Goal: Task Accomplishment & Management: Complete application form

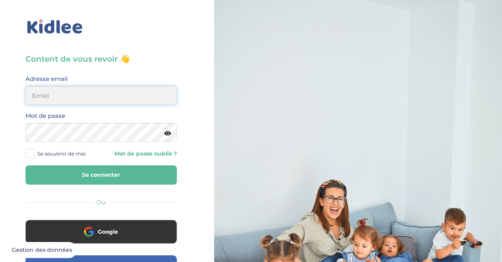
click at [66, 99] on input "email" at bounding box center [102, 95] width 152 height 19
type input "[EMAIL_ADDRESS][DOMAIN_NAME]"
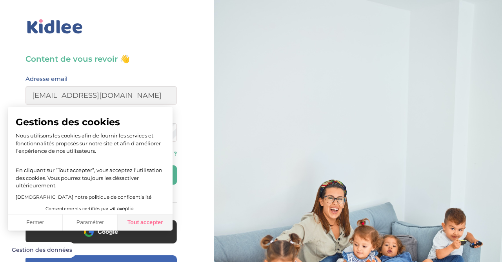
click at [138, 223] on button "Tout accepter" at bounding box center [145, 222] width 55 height 16
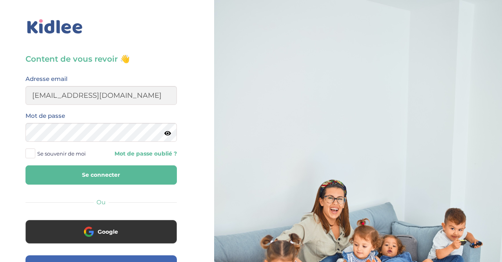
click at [169, 135] on icon at bounding box center [167, 133] width 7 height 6
click at [87, 174] on button "Se connecter" at bounding box center [102, 174] width 152 height 19
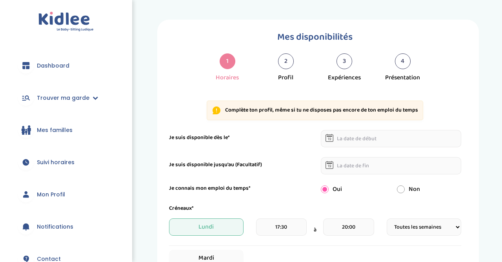
select select "1"
click at [95, 101] on link "Trouver ma garde" at bounding box center [66, 98] width 109 height 28
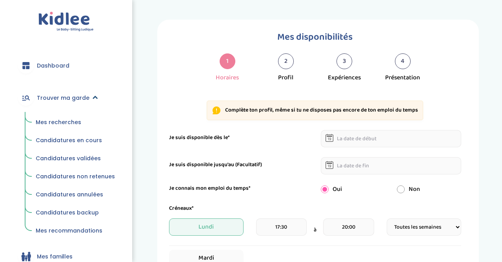
click at [91, 101] on link "Trouver ma garde" at bounding box center [66, 98] width 109 height 28
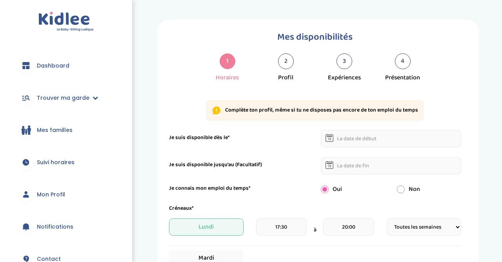
click at [93, 98] on icon at bounding box center [95, 97] width 5 height 5
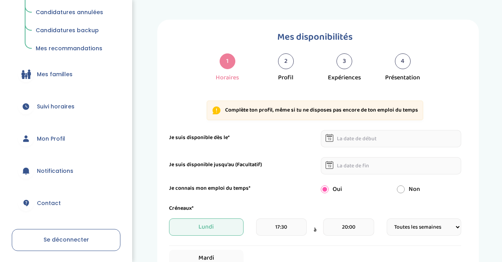
scroll to position [179, 0]
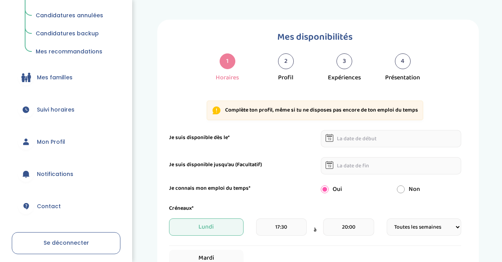
click at [250, 74] on div "1 Horaires" at bounding box center [227, 67] width 58 height 29
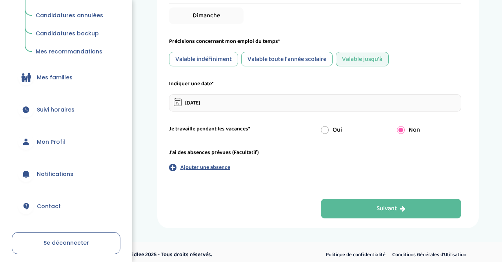
scroll to position [383, 0]
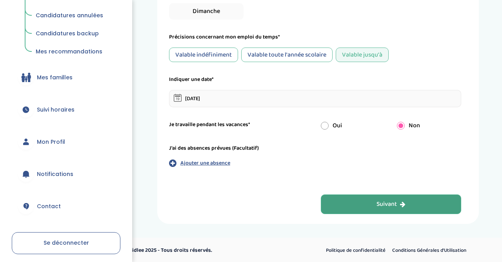
click at [418, 200] on button "Suivant" at bounding box center [391, 204] width 141 height 20
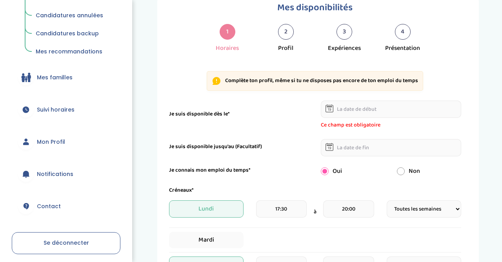
scroll to position [29, 0]
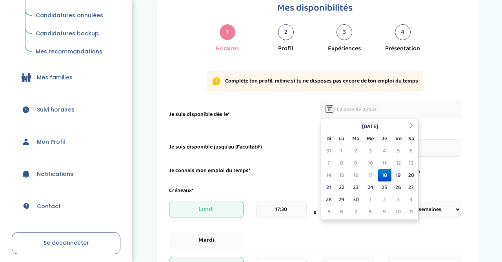
click at [353, 105] on input "text" at bounding box center [391, 109] width 141 height 17
click at [326, 197] on td "28" at bounding box center [329, 200] width 12 height 12
type input "28-09-2025"
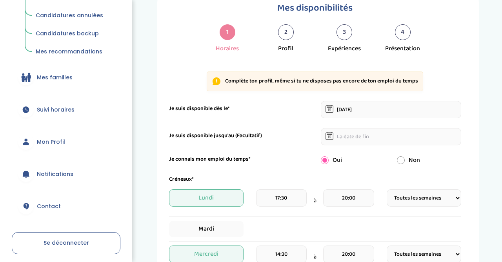
scroll to position [29, 0]
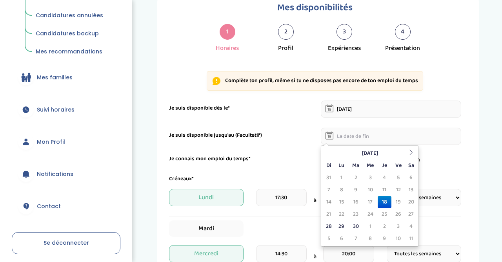
click at [346, 137] on input "text" at bounding box center [391, 136] width 141 height 17
click at [414, 153] on icon at bounding box center [411, 152] width 5 height 5
click at [388, 201] on td "18" at bounding box center [385, 202] width 14 height 12
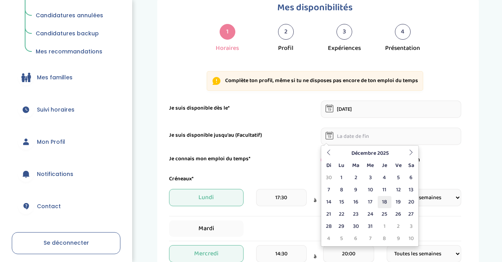
type input "18-12-2025"
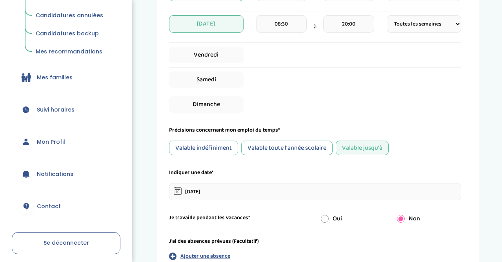
scroll to position [383, 0]
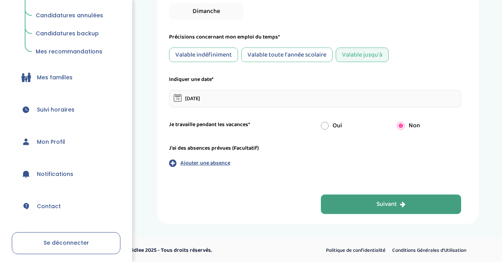
click at [380, 200] on div "Suivant" at bounding box center [391, 204] width 29 height 9
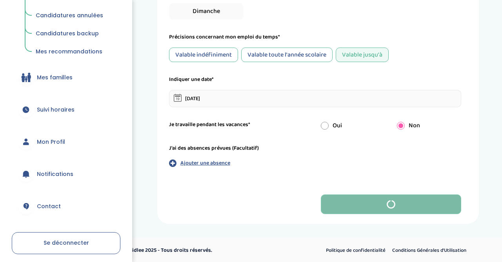
scroll to position [13, 0]
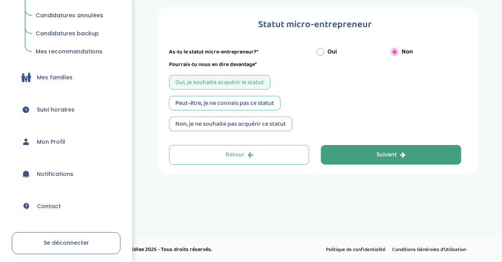
click at [230, 104] on div "Peut-être, je ne connais pas ce statut" at bounding box center [224, 103] width 111 height 15
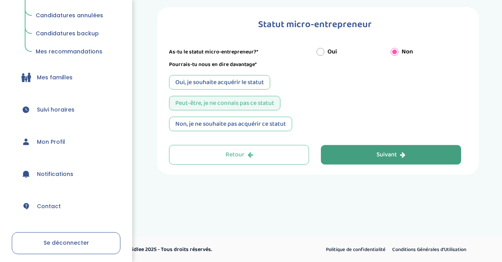
click at [372, 154] on button "Suivant" at bounding box center [391, 155] width 141 height 20
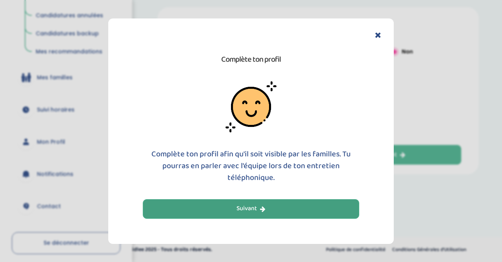
click at [259, 208] on div "Suivant" at bounding box center [251, 208] width 29 height 9
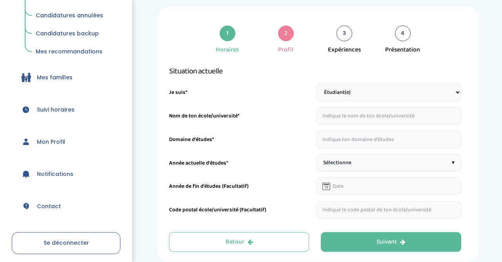
click at [362, 118] on input "text" at bounding box center [389, 115] width 145 height 17
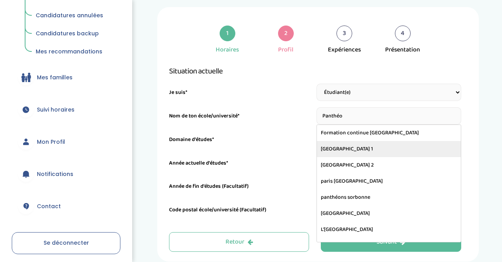
type input "Université Panthéon-Sorbonne - Paris 1"
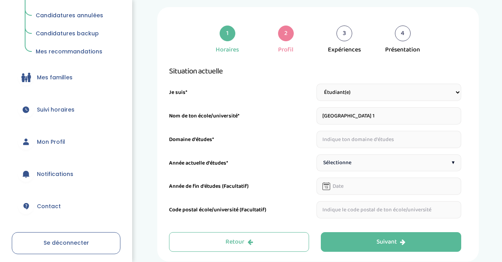
click at [345, 142] on input "text" at bounding box center [389, 139] width 145 height 17
type input "histoire"
click at [342, 172] on div "Situation actuelle Je suis* Étudiant(e) Salarié Professionnel(le) de la petite …" at bounding box center [315, 141] width 292 height 153
click at [342, 163] on span "Sélectionne" at bounding box center [337, 163] width 28 height 8
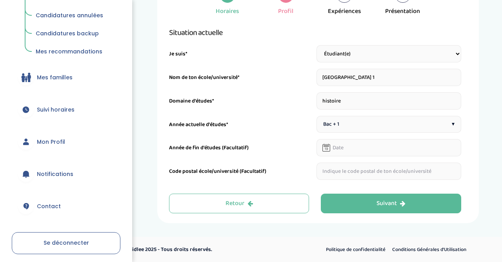
click at [342, 168] on input "text" at bounding box center [389, 171] width 145 height 17
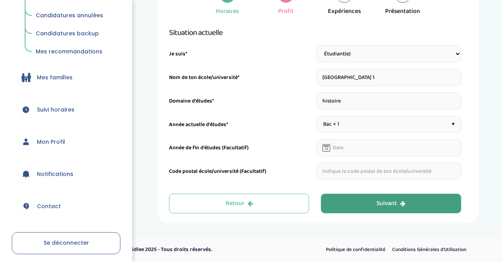
click at [378, 198] on button "Suivant" at bounding box center [391, 204] width 141 height 20
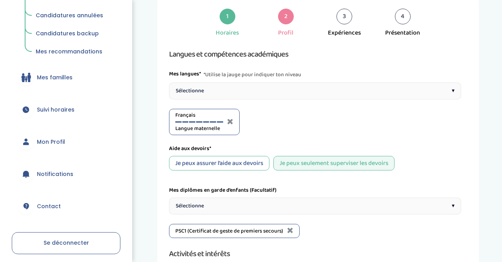
scroll to position [29, 0]
click at [237, 163] on div "Je peux assurer l’aide aux devoirs" at bounding box center [219, 163] width 100 height 15
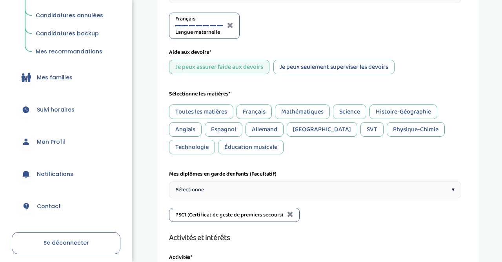
scroll to position [126, 0]
click at [256, 115] on div "Français" at bounding box center [254, 111] width 35 height 15
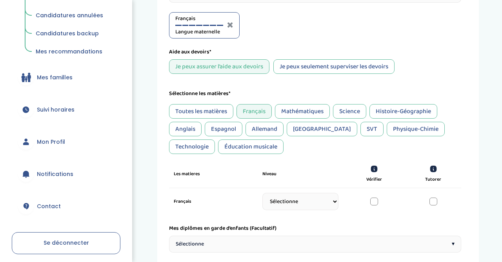
scroll to position [126, 0]
click at [408, 108] on div "Histoire-Géographie" at bounding box center [404, 111] width 68 height 15
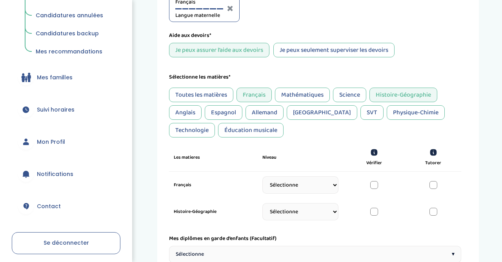
scroll to position [143, 0]
click at [225, 114] on div "Espagnol" at bounding box center [224, 112] width 38 height 15
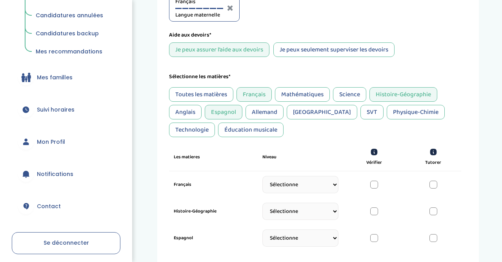
click at [187, 119] on div "Toutes les matières Français Mathématiques Science Histoire-Géographie Anglais …" at bounding box center [315, 112] width 292 height 50
click at [186, 118] on div "Anglais" at bounding box center [185, 112] width 33 height 15
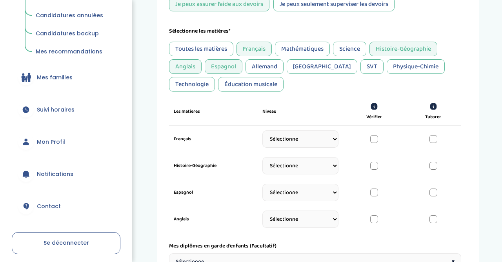
scroll to position [230, 0]
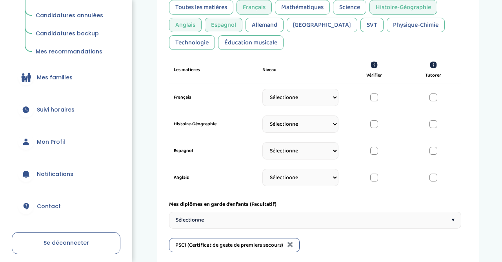
click at [263, 89] on select "Sélectionne CP CE1 CE2 CM1 CM2 6eme 5eme 4eme 3eme Seconde Prémière Terminale" at bounding box center [301, 97] width 76 height 17
select select "3eme"
click option "3eme" at bounding box center [0, 0] width 0 height 0
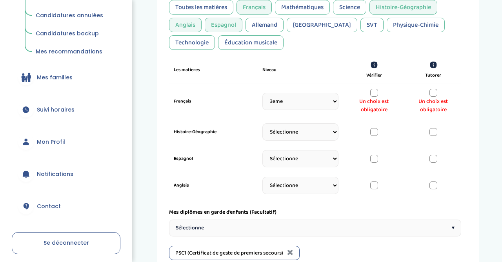
click at [432, 93] on div at bounding box center [434, 93] width 8 height 8
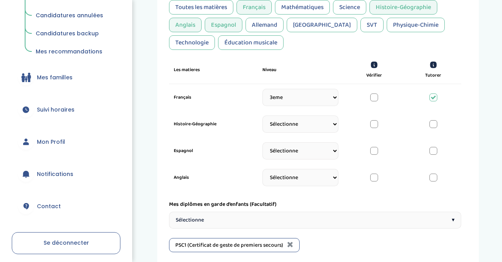
click at [435, 101] on div at bounding box center [434, 97] width 8 height 8
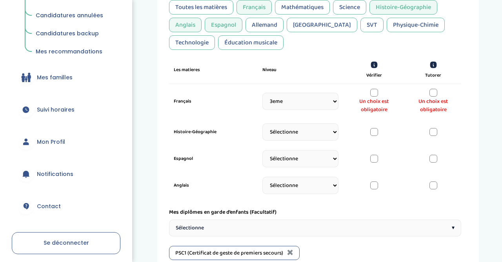
click at [377, 93] on div at bounding box center [375, 93] width 8 height 8
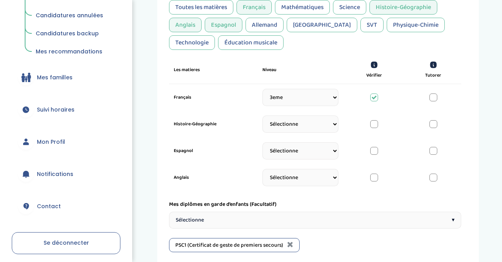
click at [433, 97] on div at bounding box center [434, 97] width 8 height 8
click at [372, 99] on div at bounding box center [375, 97] width 8 height 8
click at [263, 115] on select "Sélectionne CP CE1 CE2 CM1 CM2 6eme 5eme 4eme 3eme Seconde Prémière Terminale" at bounding box center [301, 123] width 76 height 17
select select "Terminale"
click option "Terminale" at bounding box center [0, 0] width 0 height 0
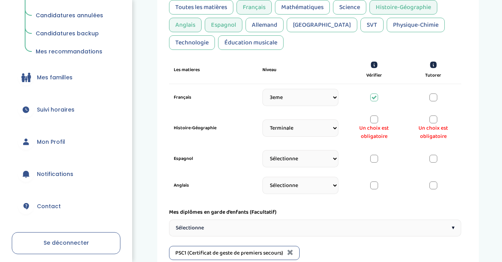
click at [376, 117] on div at bounding box center [375, 119] width 8 height 8
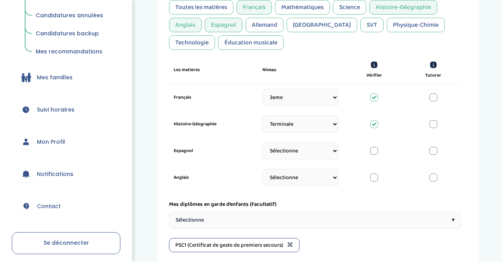
click at [432, 127] on div at bounding box center [434, 124] width 8 height 8
click at [433, 97] on div at bounding box center [434, 97] width 8 height 8
click at [263, 142] on select "Sélectionne CP CE1 CE2 CM1 CM2 6eme 5eme 4eme 3eme Seconde Prémière Terminale" at bounding box center [301, 150] width 76 height 17
select select "3eme"
click option "3eme" at bounding box center [0, 0] width 0 height 0
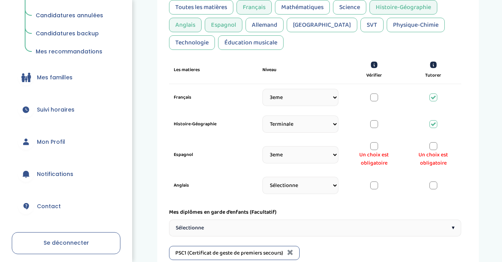
click at [436, 146] on div at bounding box center [434, 146] width 8 height 8
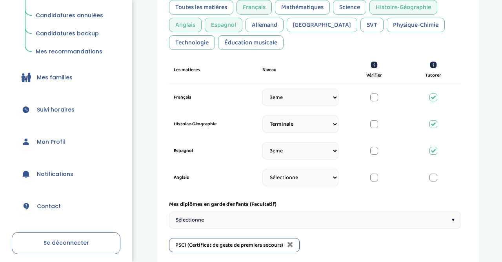
click at [263, 169] on select "Sélectionne CP CE1 CE2 CM1 CM2 6eme 5eme 4eme 3eme Seconde Prémière Terminale" at bounding box center [301, 177] width 76 height 17
select select "3eme"
click option "3eme" at bounding box center [0, 0] width 0 height 0
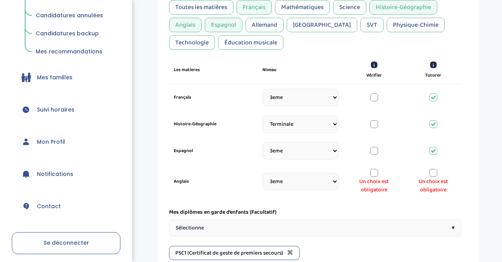
click at [433, 174] on div at bounding box center [434, 173] width 8 height 8
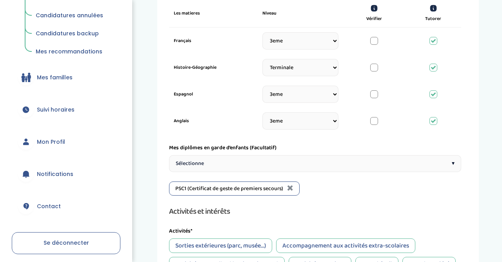
scroll to position [289, 0]
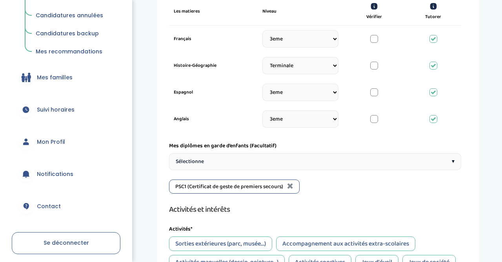
click at [271, 163] on div "Sélectionne ▾" at bounding box center [315, 161] width 292 height 17
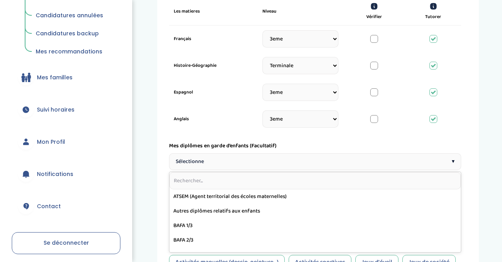
click at [271, 163] on div "Sélectionne ▾" at bounding box center [315, 161] width 292 height 17
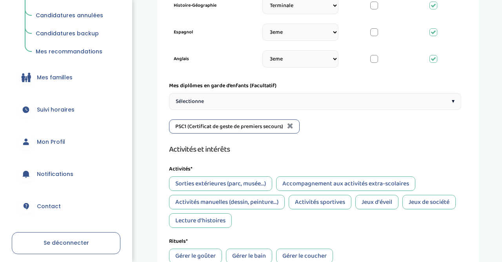
scroll to position [363, 0]
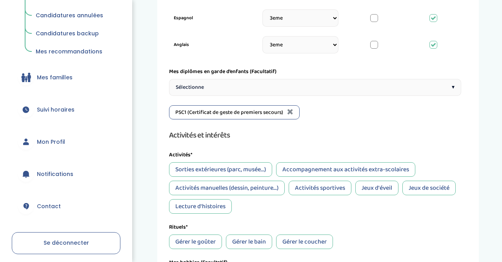
click at [253, 145] on div "Langues et compétences académiques Mes langues* *Utilise la jauge pour indiquer…" at bounding box center [315, 38] width 292 height 647
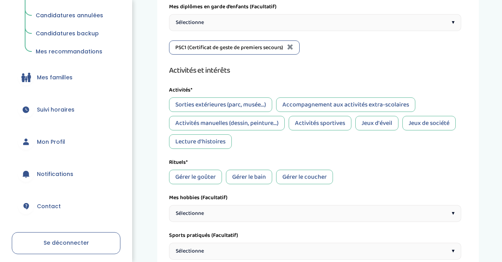
scroll to position [429, 0]
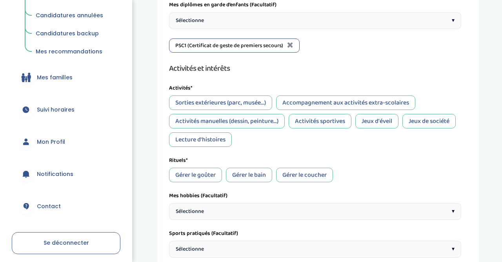
click at [237, 101] on div "Sorties extérieures (parc, musée...)" at bounding box center [220, 102] width 103 height 15
click at [307, 106] on div "Accompagnement aux activités extra-scolaires" at bounding box center [345, 102] width 139 height 15
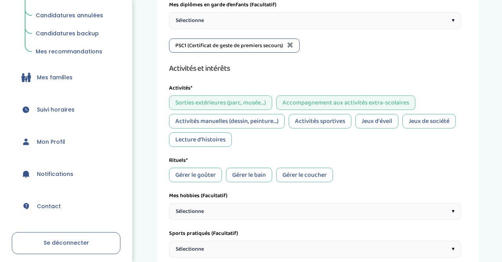
click at [258, 122] on div "Activités manuelles (dessin, peinture...)" at bounding box center [227, 121] width 116 height 15
click at [332, 122] on div "Activités sportives" at bounding box center [320, 121] width 63 height 15
click at [383, 119] on div "Jeux d'éveil" at bounding box center [377, 121] width 43 height 15
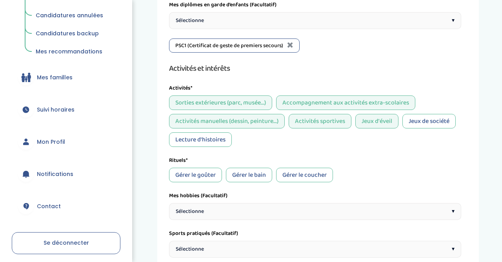
click at [418, 120] on div "Jeux de société" at bounding box center [429, 121] width 53 height 15
click at [188, 136] on div "Lecture d'histoires" at bounding box center [200, 139] width 63 height 15
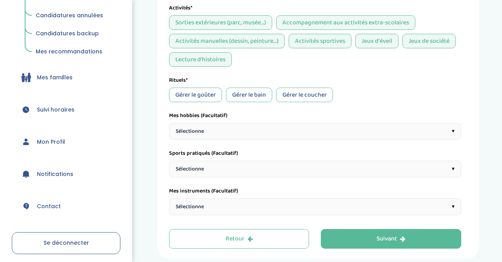
scroll to position [510, 0]
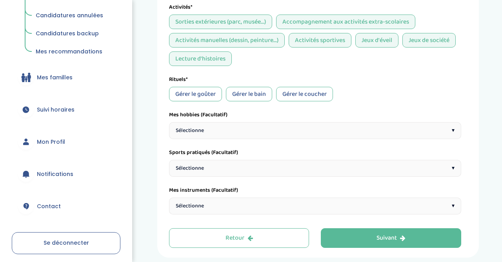
click at [196, 98] on div "Gérer le goûter" at bounding box center [195, 94] width 53 height 15
click at [252, 100] on div "Gérer le bain" at bounding box center [249, 94] width 46 height 15
click at [310, 100] on div "Gérer le coucher" at bounding box center [304, 94] width 57 height 15
click at [207, 125] on div "Sélectionne ▾" at bounding box center [315, 130] width 292 height 17
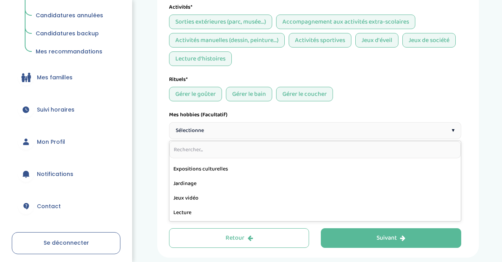
scroll to position [244, 0]
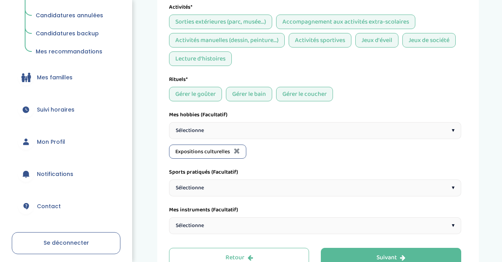
click at [224, 187] on div "Sélectionne ▾" at bounding box center [315, 187] width 292 height 17
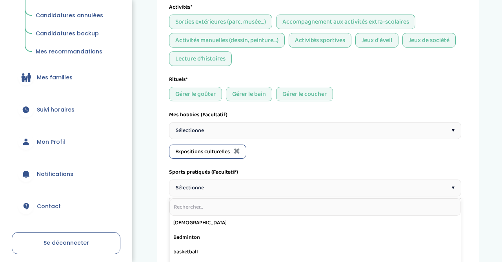
click at [224, 187] on div "Sélectionne ▾" at bounding box center [315, 187] width 292 height 17
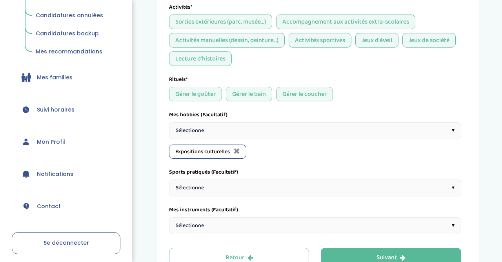
scroll to position [563, 0]
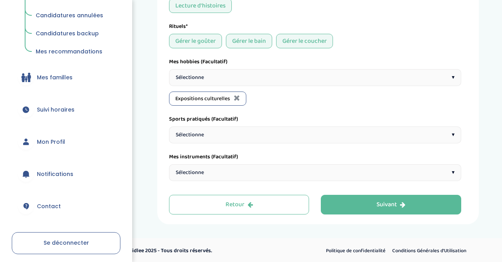
click at [205, 128] on div "Sélectionne ▾" at bounding box center [315, 134] width 292 height 17
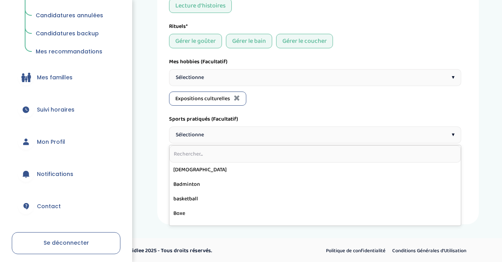
click at [194, 157] on input "text" at bounding box center [316, 153] width 292 height 17
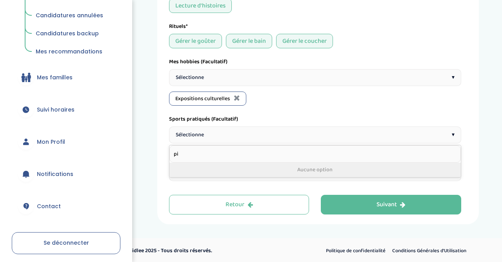
type input "p"
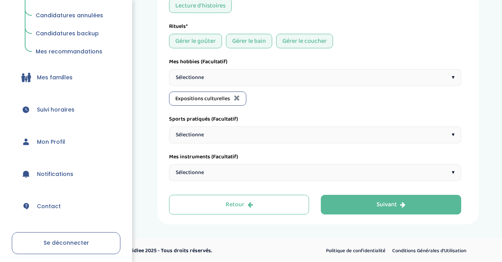
click at [213, 171] on div "Sélectionne ▾" at bounding box center [315, 172] width 292 height 17
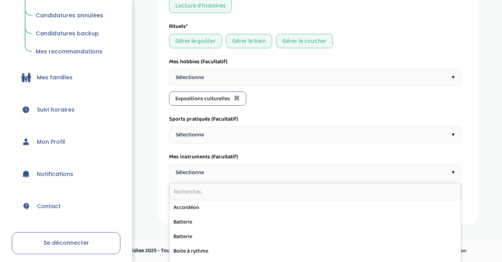
click at [213, 171] on div "Sélectionne ▾" at bounding box center [315, 172] width 292 height 17
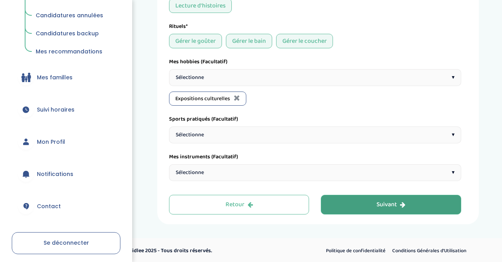
click at [401, 203] on icon "button" at bounding box center [402, 204] width 5 height 6
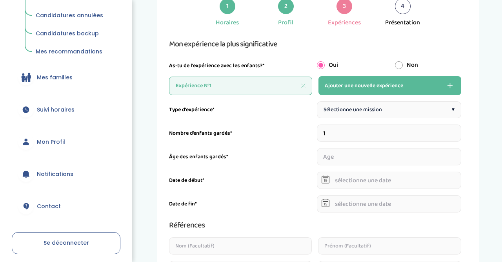
scroll to position [61, 0]
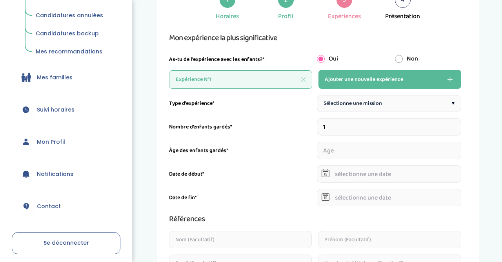
click at [384, 105] on div "Sélectionne une mission ▾" at bounding box center [389, 103] width 144 height 17
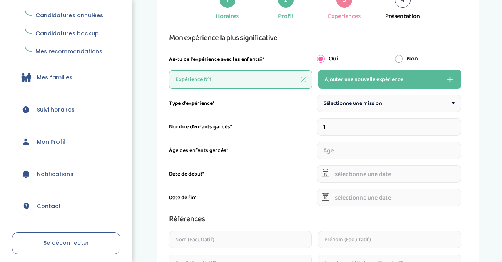
click at [355, 97] on div "Sélectionne une mission ▾" at bounding box center [389, 103] width 144 height 17
click at [338, 132] on input "1" at bounding box center [389, 126] width 144 height 17
type input "2"
click at [372, 149] on input "number" at bounding box center [351, 150] width 69 height 17
type input "5"
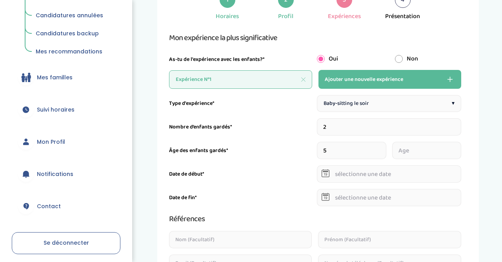
click at [402, 151] on input "number" at bounding box center [427, 150] width 69 height 17
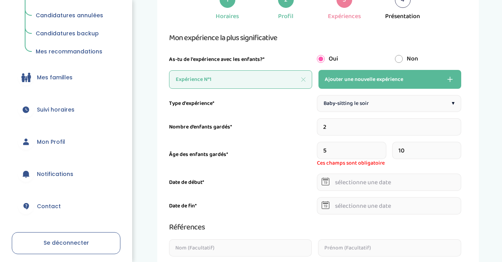
type input "10"
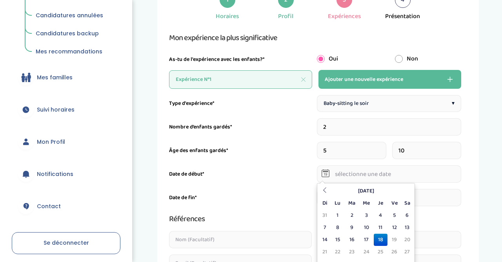
click at [343, 180] on input "text" at bounding box center [389, 173] width 144 height 17
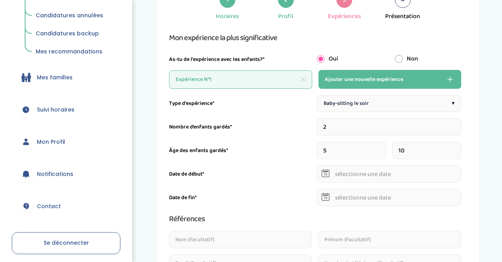
click at [361, 173] on input "text" at bounding box center [389, 173] width 144 height 17
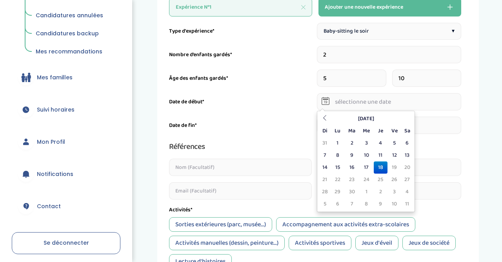
scroll to position [135, 0]
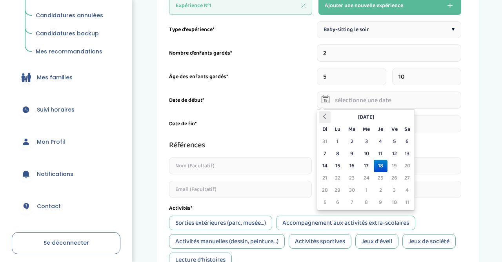
click at [321, 117] on th at bounding box center [325, 117] width 12 height 12
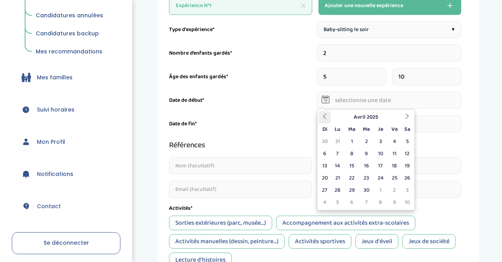
click at [321, 117] on th at bounding box center [325, 117] width 12 height 12
click at [326, 154] on td "2" at bounding box center [325, 154] width 12 height 12
type input "02-03-2025"
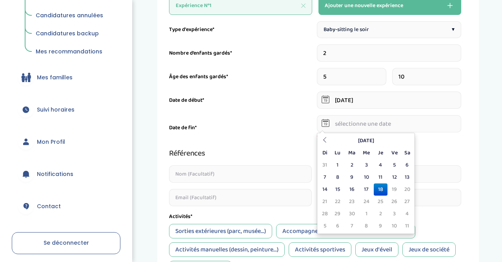
click at [352, 125] on input "text" at bounding box center [389, 123] width 144 height 17
click at [382, 190] on td "18" at bounding box center [381, 189] width 14 height 12
type input "18-09-2025"
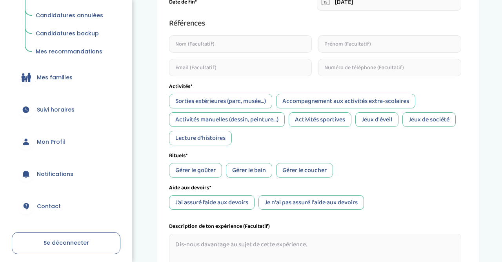
scroll to position [257, 0]
click at [247, 101] on div "Sorties extérieures (parc, musée...)" at bounding box center [220, 100] width 103 height 15
click at [252, 100] on div "Sorties extérieures (parc, musée...)" at bounding box center [220, 100] width 103 height 15
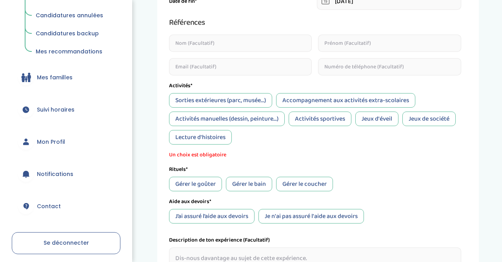
click at [186, 141] on div "Lecture d'histoires" at bounding box center [200, 137] width 63 height 15
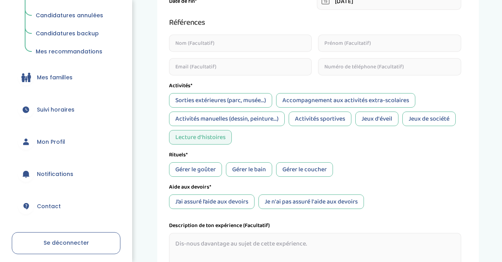
click at [438, 117] on div "Jeux de société" at bounding box center [429, 118] width 53 height 15
click at [237, 99] on div "Sorties extérieures (parc, musée...)" at bounding box center [220, 100] width 103 height 15
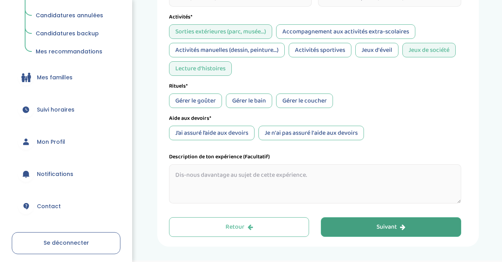
scroll to position [327, 0]
click at [193, 102] on div "Gérer le goûter" at bounding box center [195, 100] width 53 height 15
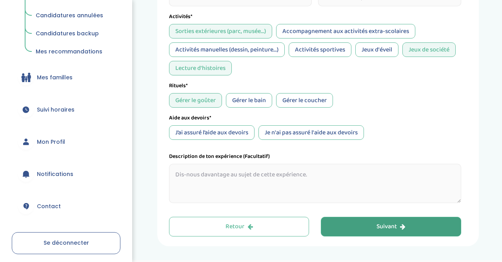
click at [232, 133] on div "J’ai assuré l’aide aux devoirs" at bounding box center [212, 132] width 86 height 15
click at [303, 100] on div "Gérer le coucher" at bounding box center [304, 100] width 57 height 15
click at [289, 100] on div "Gérer le coucher" at bounding box center [304, 100] width 57 height 15
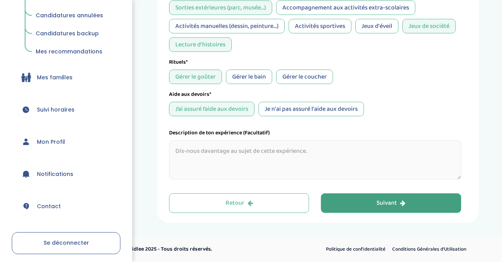
click at [358, 201] on button "Suivant" at bounding box center [391, 203] width 141 height 20
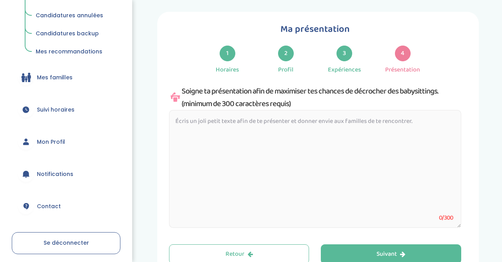
scroll to position [0, 0]
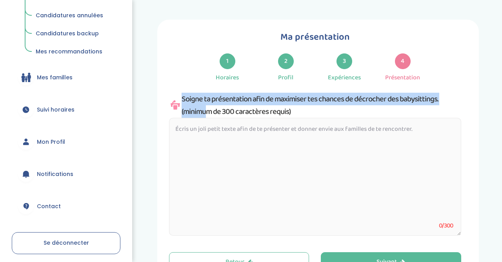
drag, startPoint x: 179, startPoint y: 97, endPoint x: 444, endPoint y: 101, distance: 265.0
click at [444, 101] on div "Soigne ta présentation afin de maximiser tes chances de décrocher des babysitti…" at bounding box center [315, 105] width 292 height 25
copy div "Soigne ta présentation afin de maximiser tes chances de décrocher des babysitti…"
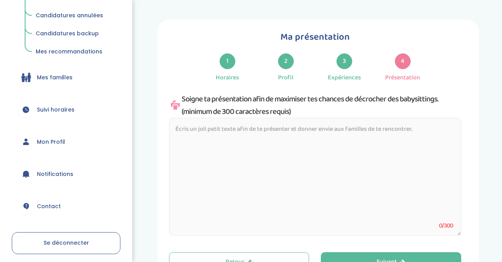
click at [194, 141] on textarea at bounding box center [315, 177] width 292 height 118
paste textarea "Bonjour, je m’appelle [ton prénom]. J’aime beaucoup m’occuper des enfants et j’…"
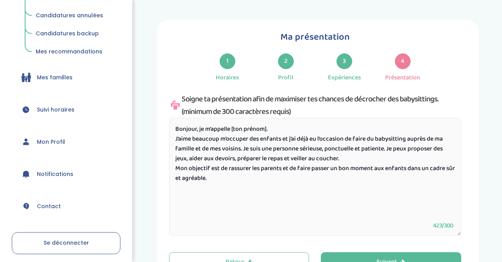
click at [267, 130] on textarea "Bonjour, je m’appelle [ton prénom]. J’aime beaucoup m’occuper des enfants et j’…" at bounding box center [315, 177] width 292 height 118
click at [242, 150] on textarea "Bonjour, je m’appelle Gabrielle. J’aime beaucoup m’occuper des enfants et j’ai …" at bounding box center [315, 177] width 292 height 118
click at [271, 130] on textarea "Bonjour, je m’appelle Gabrielle. J’aime beaucoup m’occuper des enfants et j’ai …" at bounding box center [315, 177] width 292 height 118
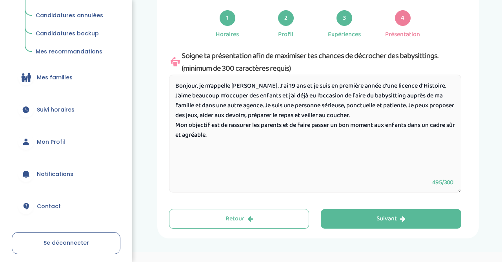
scroll to position [44, 0]
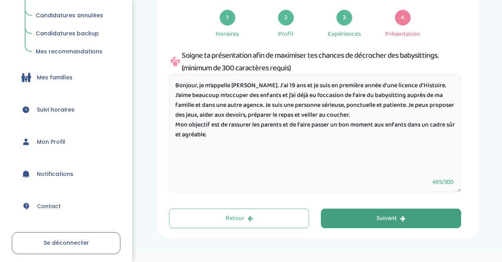
type textarea "Bonjour, je m’appelle Gabrielle. J'ai 19 ans et je suis en première année d'une…"
click at [377, 217] on div "Suivant" at bounding box center [391, 218] width 29 height 9
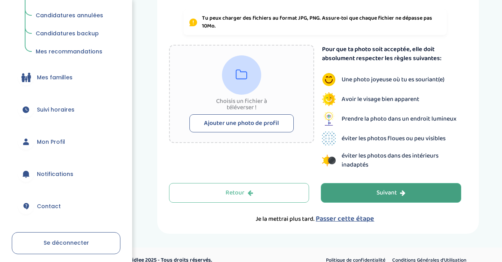
scroll to position [169, 0]
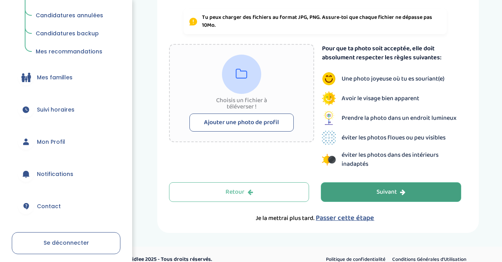
click at [351, 215] on span "Passer cette étape" at bounding box center [345, 217] width 58 height 11
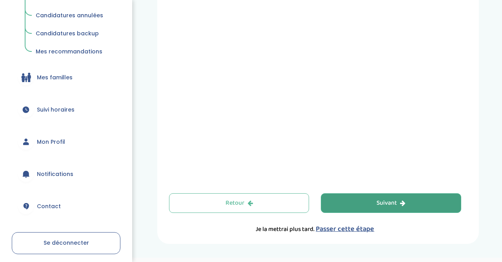
scroll to position [313, 0]
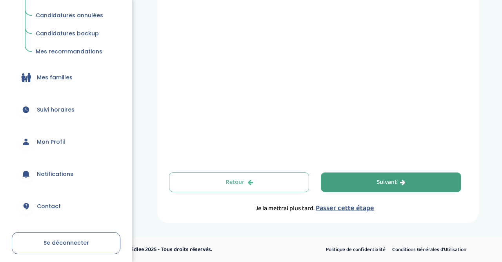
click at [370, 179] on button "Suivant" at bounding box center [391, 182] width 141 height 20
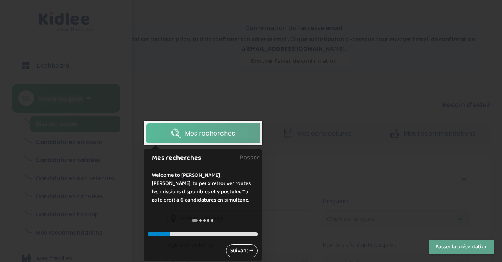
click at [237, 248] on link "Suivant →" at bounding box center [242, 250] width 32 height 13
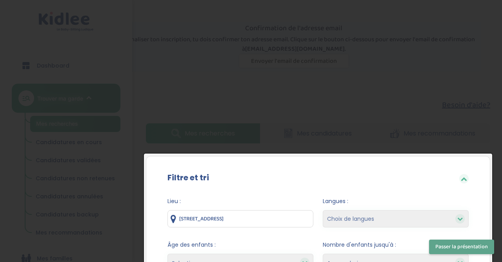
scroll to position [152, 0]
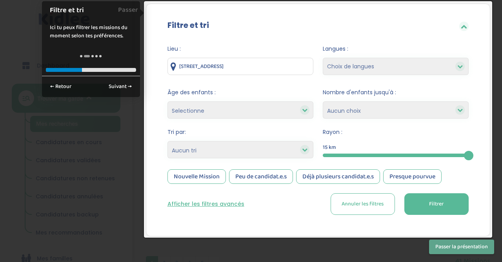
click at [440, 203] on button "Filtrer" at bounding box center [437, 204] width 64 height 22
click at [121, 83] on link "Suivant →" at bounding box center [120, 86] width 32 height 13
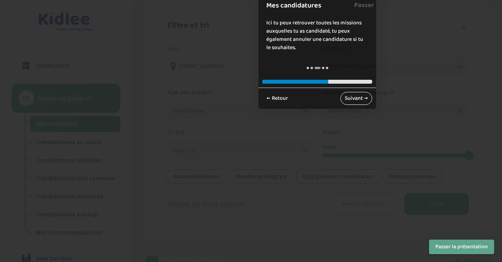
scroll to position [0, 0]
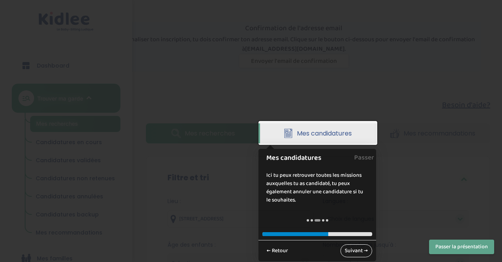
click at [362, 254] on link "Suivant →" at bounding box center [357, 250] width 32 height 13
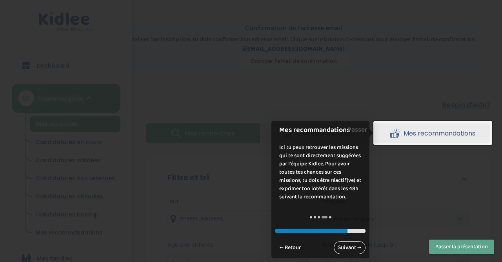
click at [350, 246] on link "Suivant →" at bounding box center [350, 247] width 32 height 13
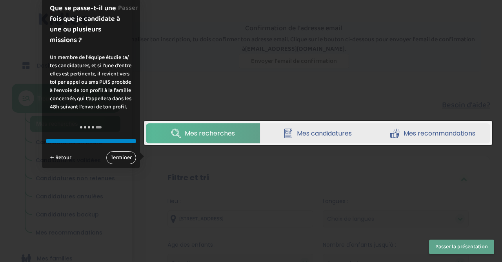
click at [115, 157] on link "Terminer" at bounding box center [121, 157] width 30 height 13
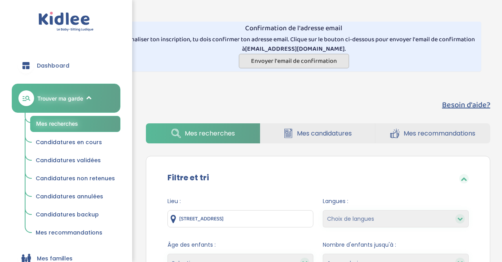
click at [289, 60] on span "Envoyer l'email de confirmation" at bounding box center [294, 61] width 86 height 10
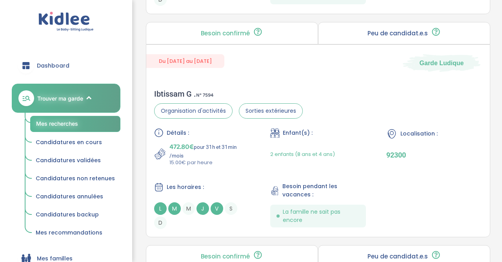
scroll to position [660, 0]
click at [160, 206] on span "L" at bounding box center [160, 207] width 13 height 13
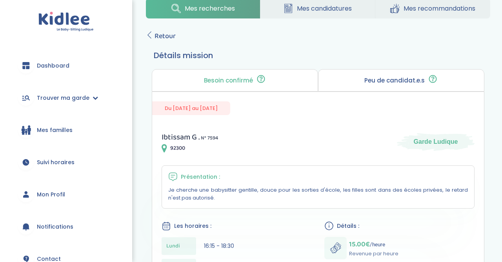
scroll to position [99, 0]
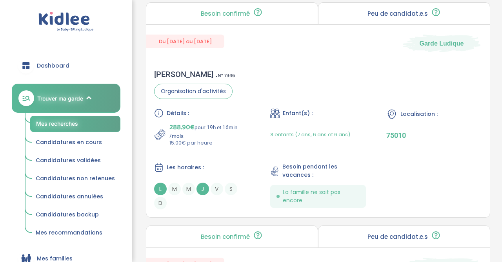
scroll to position [1771, 0]
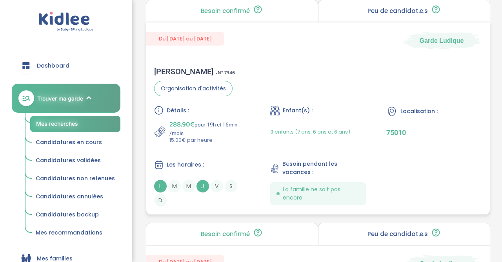
click at [161, 180] on span "L" at bounding box center [160, 186] width 13 height 13
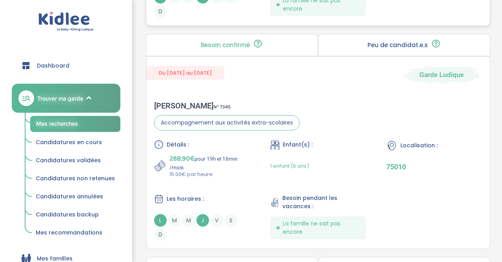
scroll to position [1961, 0]
click at [160, 213] on span "L" at bounding box center [160, 219] width 13 height 13
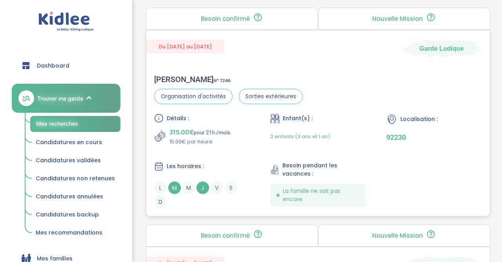
scroll to position [1305, 0]
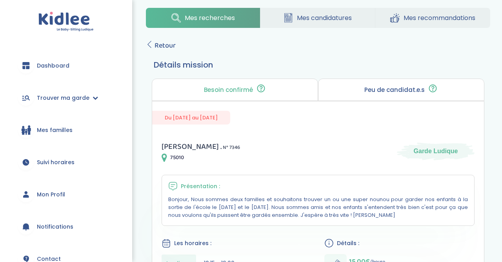
scroll to position [84, 0]
